Goal: Find specific page/section: Find specific page/section

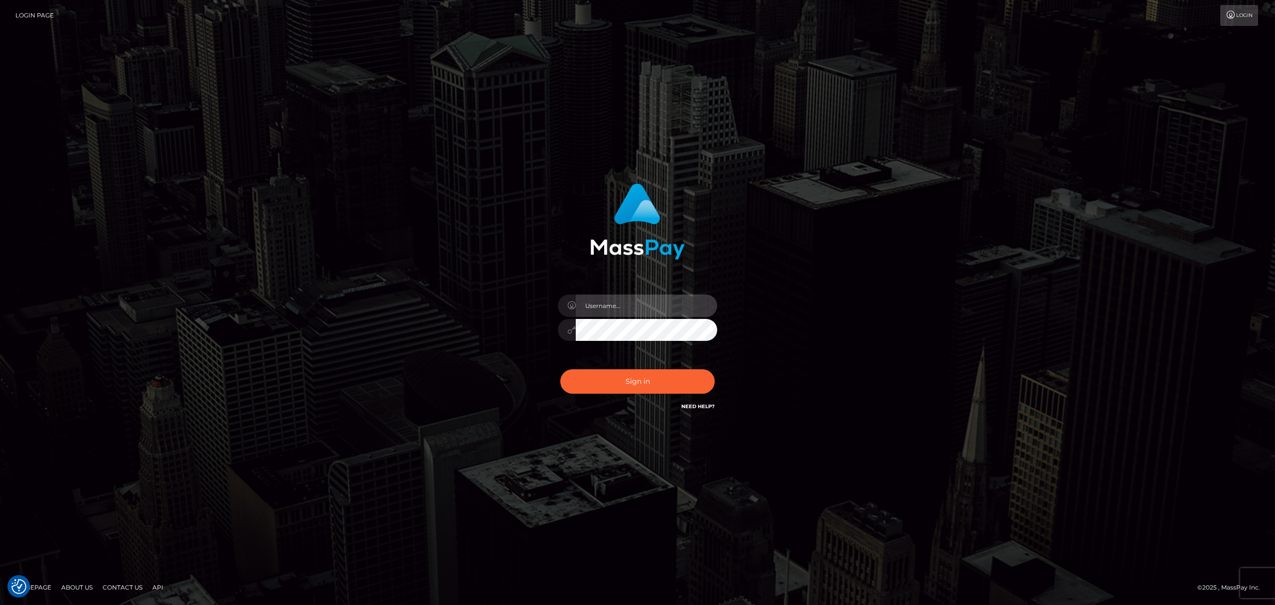
click at [642, 311] on input "text" at bounding box center [646, 305] width 141 height 22
type input "Eric"
click at [673, 379] on button "Sign in" at bounding box center [637, 381] width 154 height 24
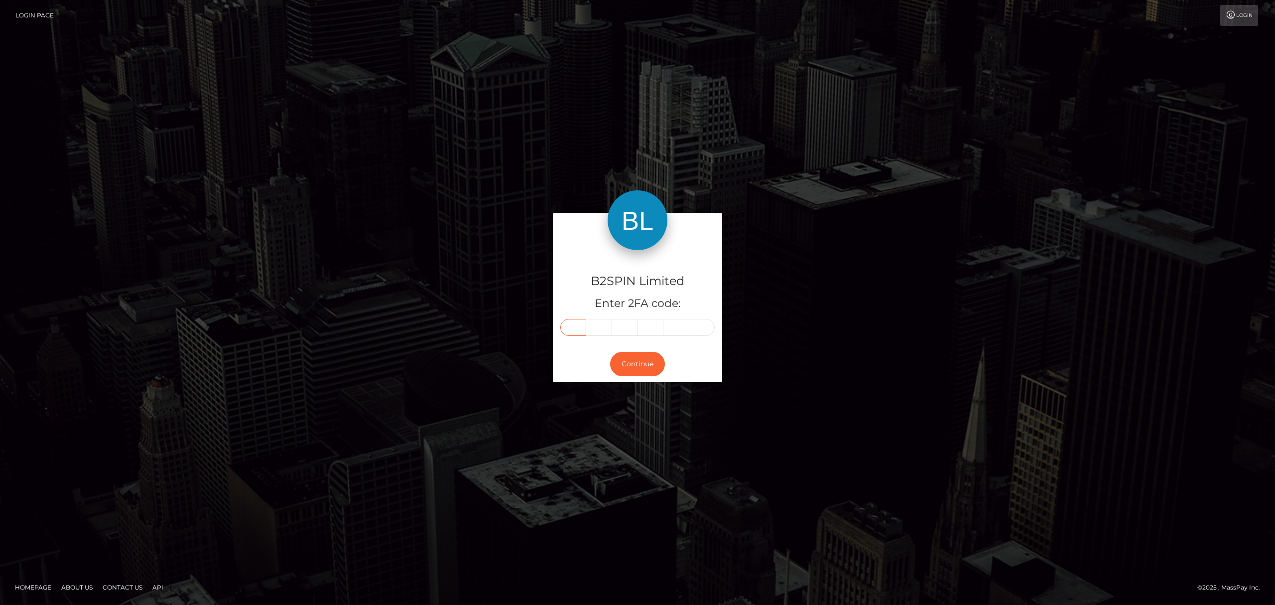
click at [574, 328] on input "text" at bounding box center [573, 327] width 26 height 17
paste input "3"
type input "3"
type input "8"
type input "5"
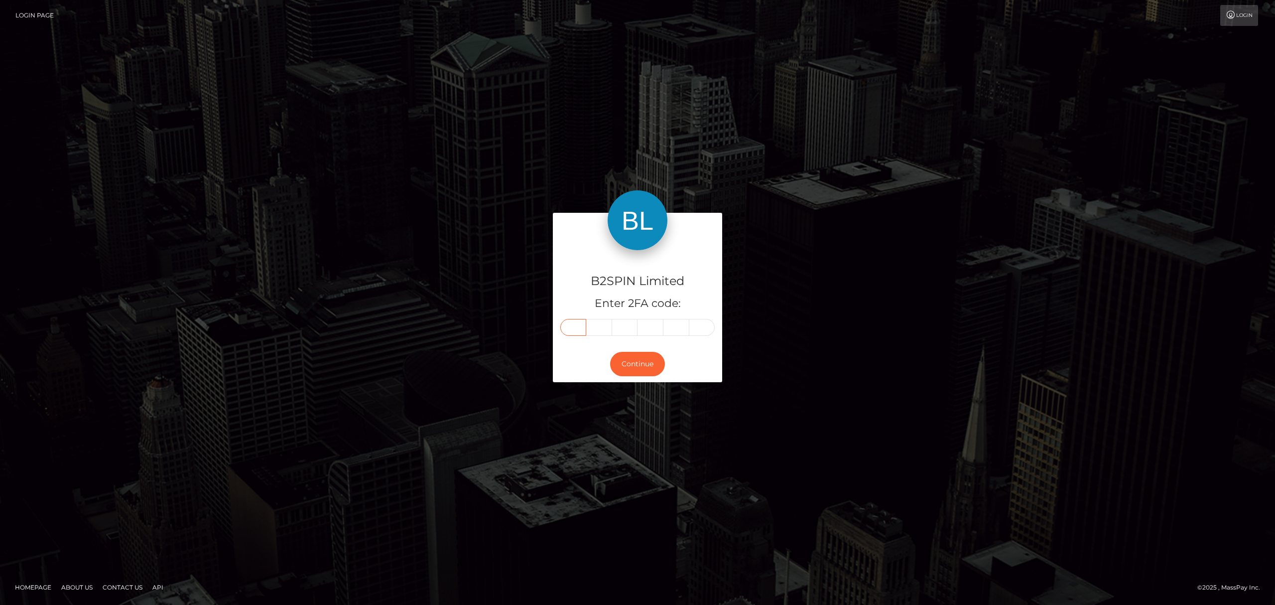
type input "3"
type input "5"
type input "2"
click at [636, 363] on button "Continue" at bounding box center [637, 364] width 55 height 24
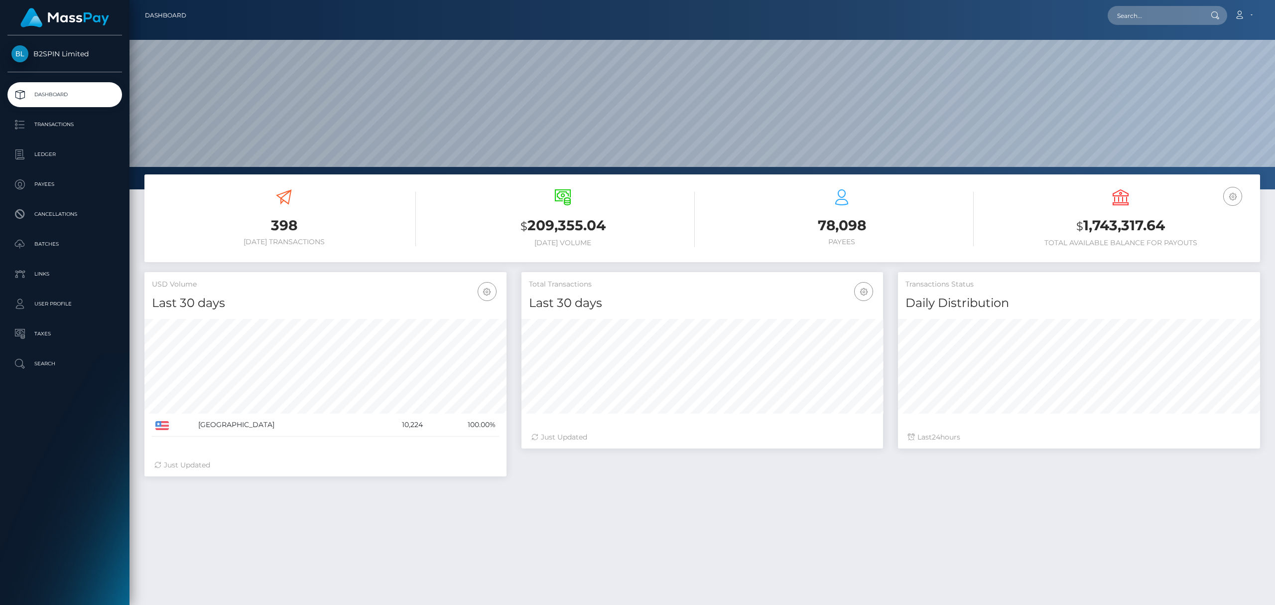
scroll to position [176, 362]
click at [1134, 10] on input "text" at bounding box center [1155, 15] width 94 height 19
paste input "964839761"
type input "964839761"
click at [1147, 83] on link "JENNIFER S HOGAN" at bounding box center [1148, 82] width 80 height 18
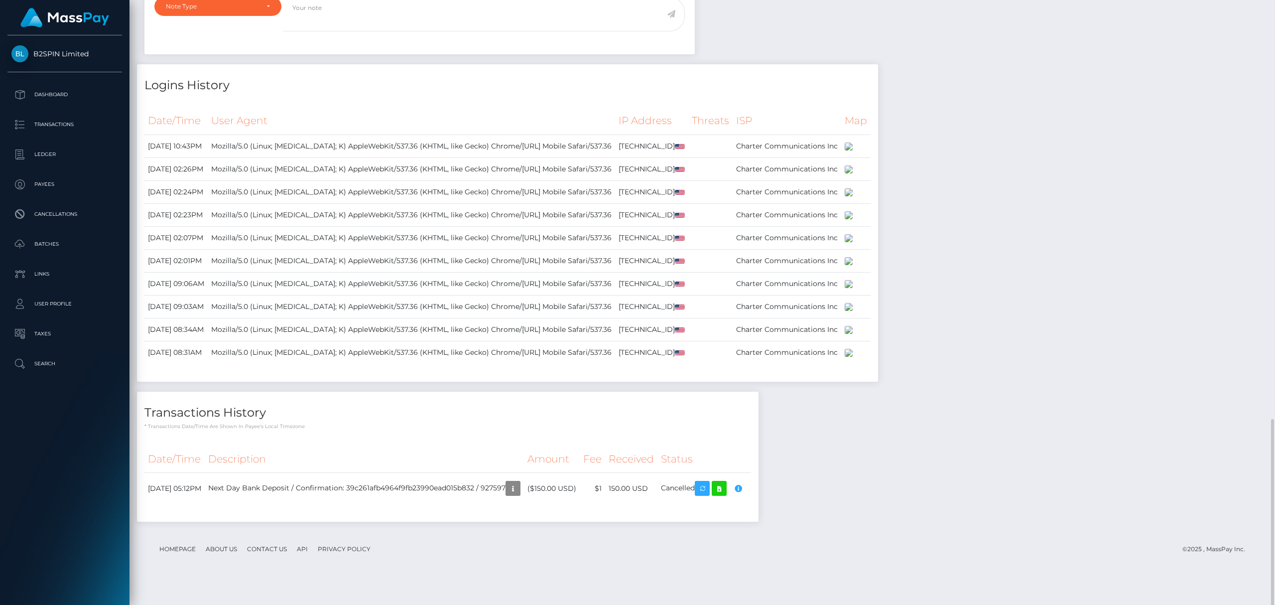
scroll to position [726, 0]
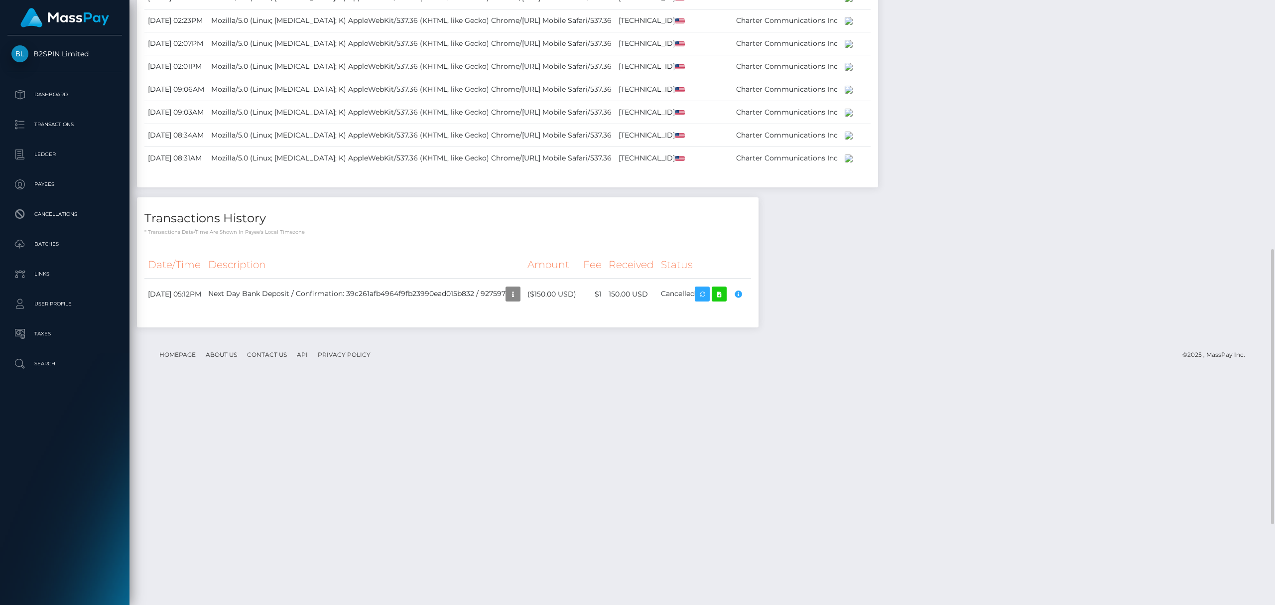
scroll to position [0, 0]
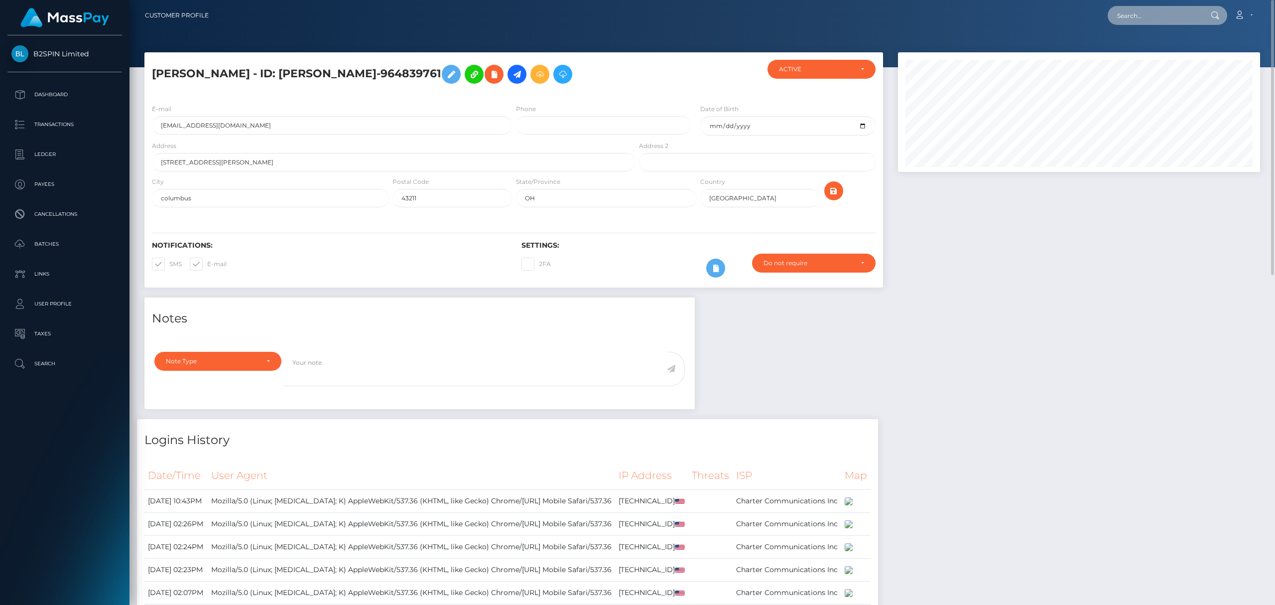
click at [1155, 22] on input "text" at bounding box center [1155, 15] width 94 height 19
paste input "3253367"
type input "3253367"
click at [1151, 51] on link "[PERSON_NAME] [PERSON_NAME]" at bounding box center [1173, 51] width 130 height 18
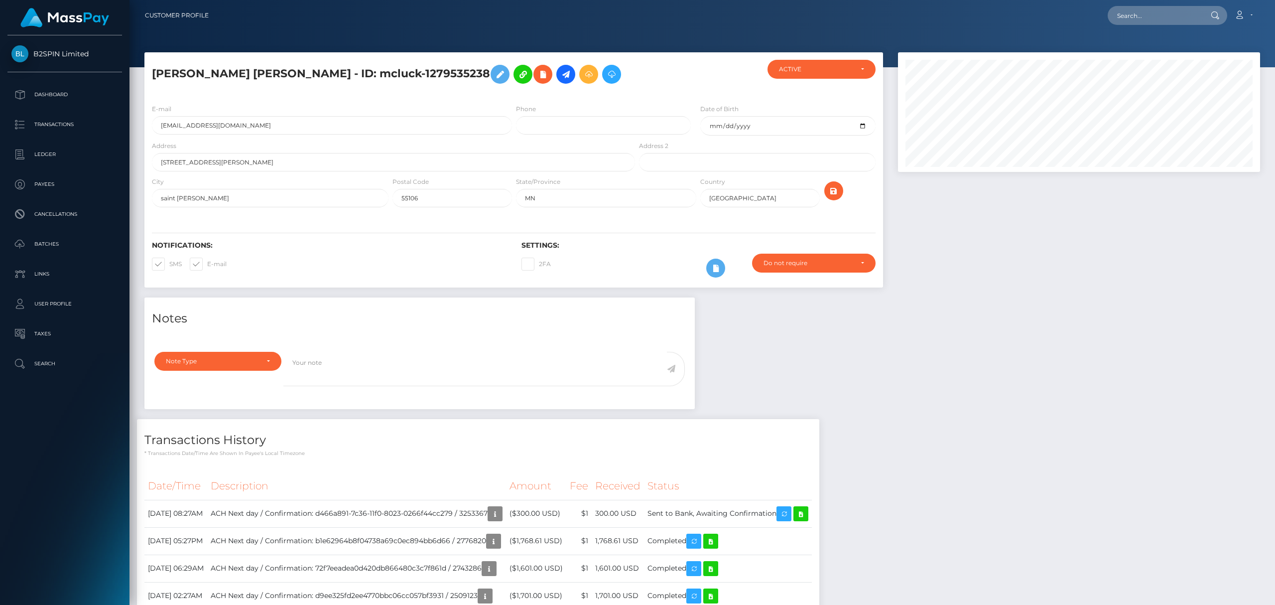
scroll to position [120, 362]
drag, startPoint x: 1146, startPoint y: 7, endPoint x: 1146, endPoint y: 13, distance: 6.0
click at [1146, 7] on input "text" at bounding box center [1155, 15] width 94 height 19
paste input "3305321"
click at [1168, 22] on input "3305321" at bounding box center [1155, 15] width 94 height 19
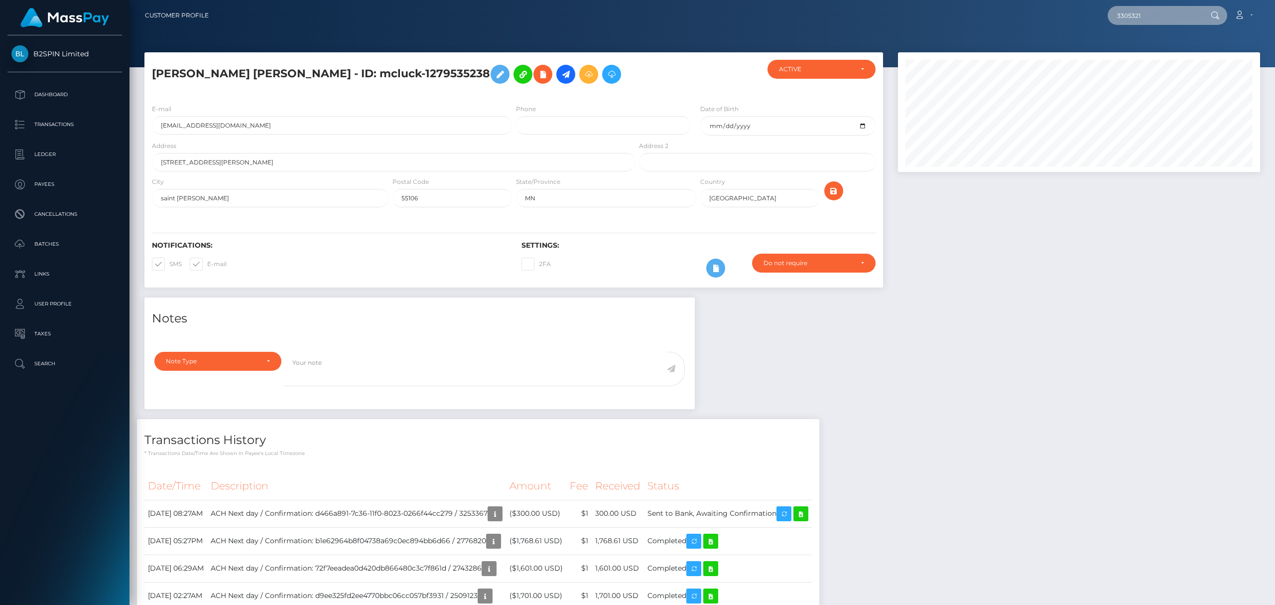
paste input "22ebd15b-be14-4dcf-aab4-f270bf1696a3"
type input "22ebd15b-be14-4dcf-aab4-f270bf1696a3"
click at [1149, 56] on link "JULIO CESAR JR ACEVES" at bounding box center [1173, 51] width 130 height 18
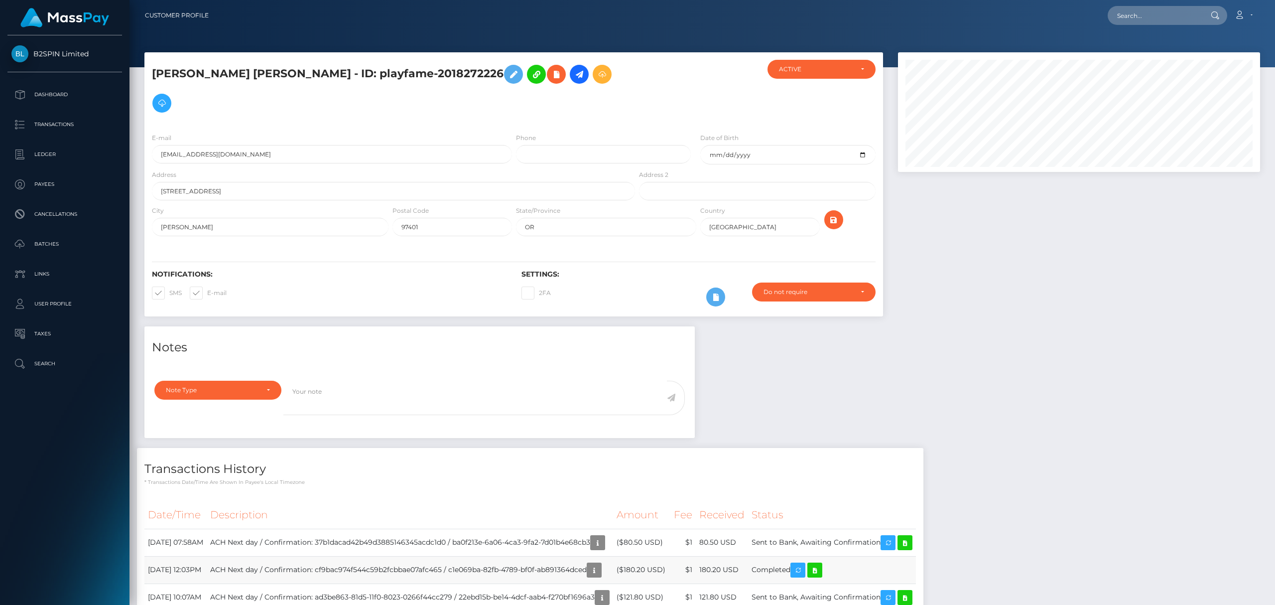
scroll to position [120, 362]
copy td "Sent to Bank, Awaiting Confirmation"
drag, startPoint x: 912, startPoint y: 515, endPoint x: 786, endPoint y: 507, distance: 125.8
click at [786, 529] on td "Sent to Bank, Awaiting Confirmation" at bounding box center [832, 542] width 168 height 27
drag, startPoint x: 846, startPoint y: 339, endPoint x: 819, endPoint y: 305, distance: 42.9
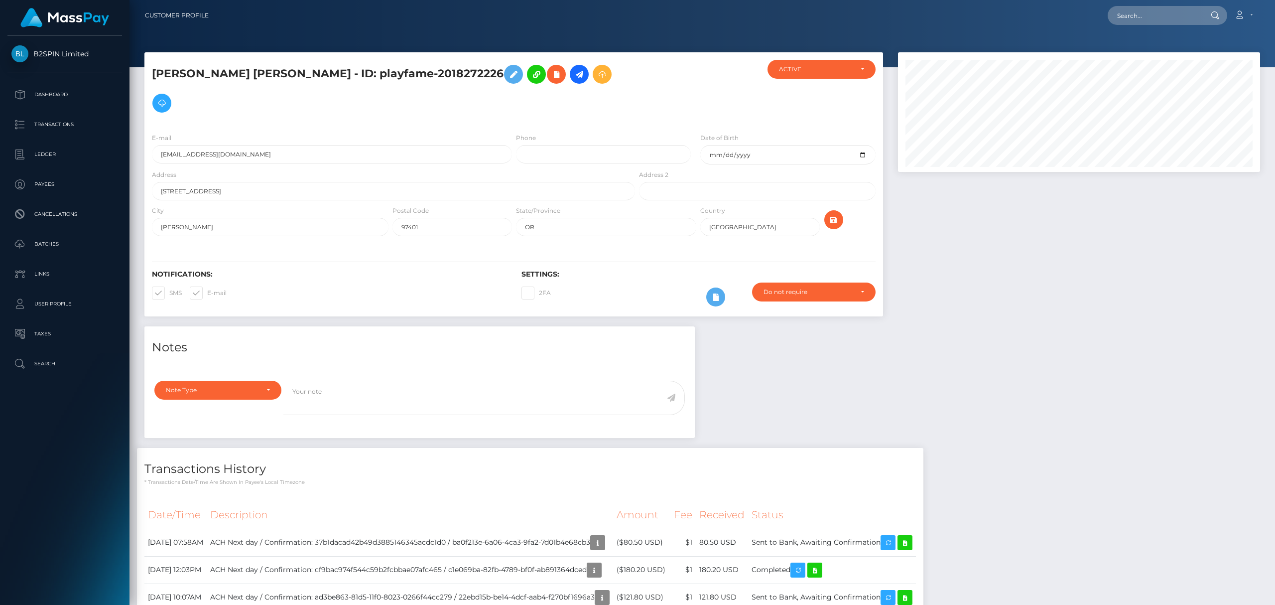
click at [846, 339] on div "Notes Note Type Compliance Clear Compliance General Note Type" at bounding box center [702, 564] width 1131 height 477
